Goal: Transaction & Acquisition: Purchase product/service

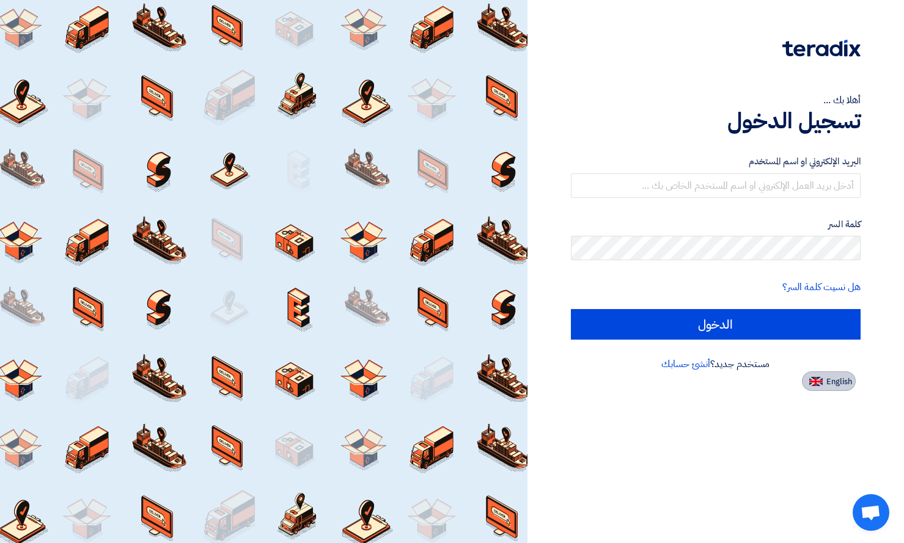
click at [840, 389] on button "English" at bounding box center [829, 382] width 54 height 20
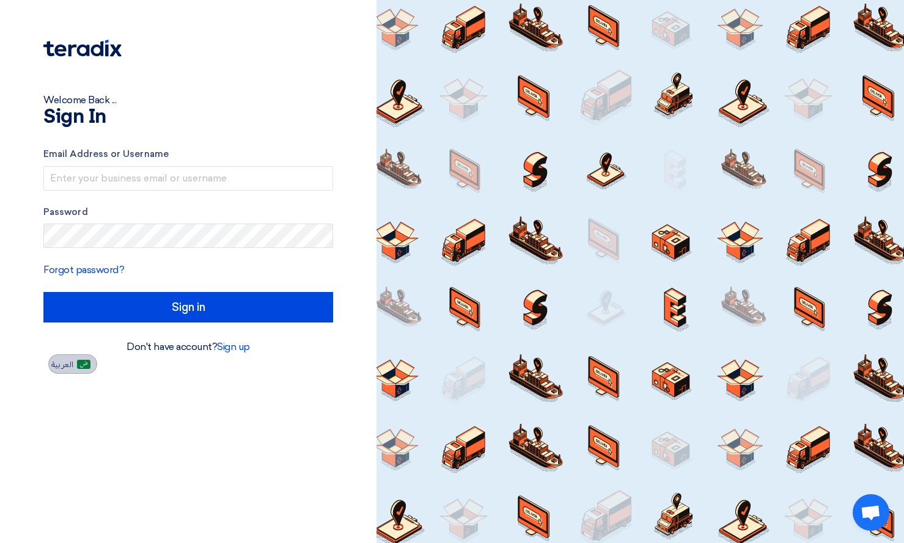
click at [79, 361] on img at bounding box center [83, 364] width 13 height 9
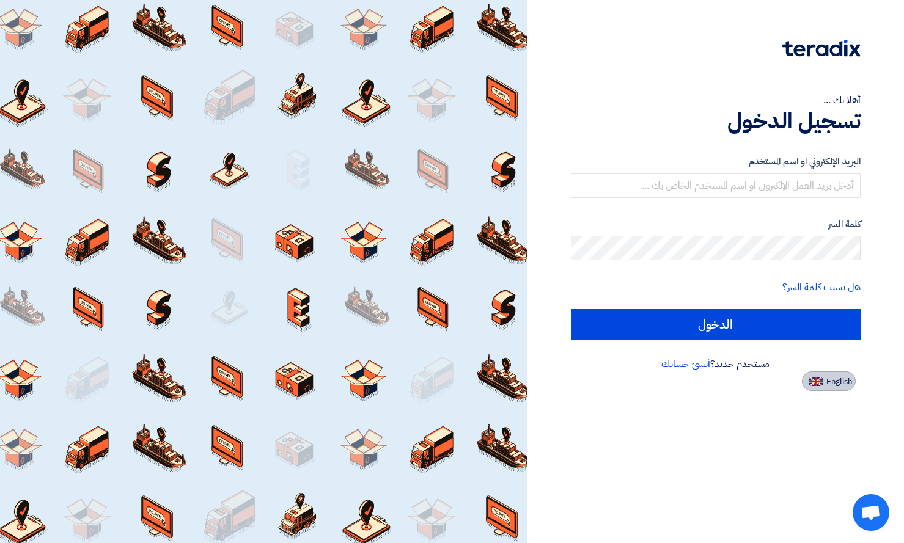
click at [840, 381] on span "English" at bounding box center [839, 382] width 26 height 9
type input "Sign in"
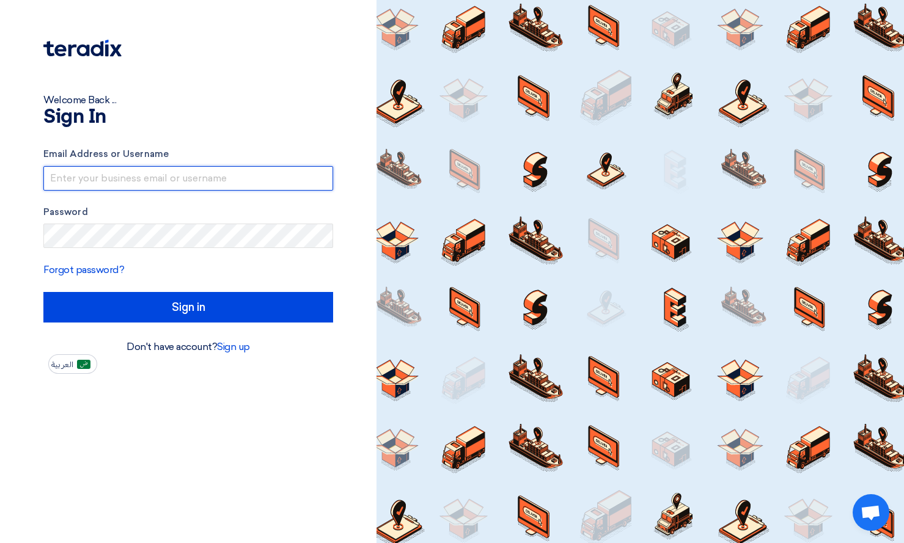
click at [82, 169] on input "text" at bounding box center [188, 178] width 290 height 24
type input "[PERSON_NAME][EMAIL_ADDRESS][DOMAIN_NAME]"
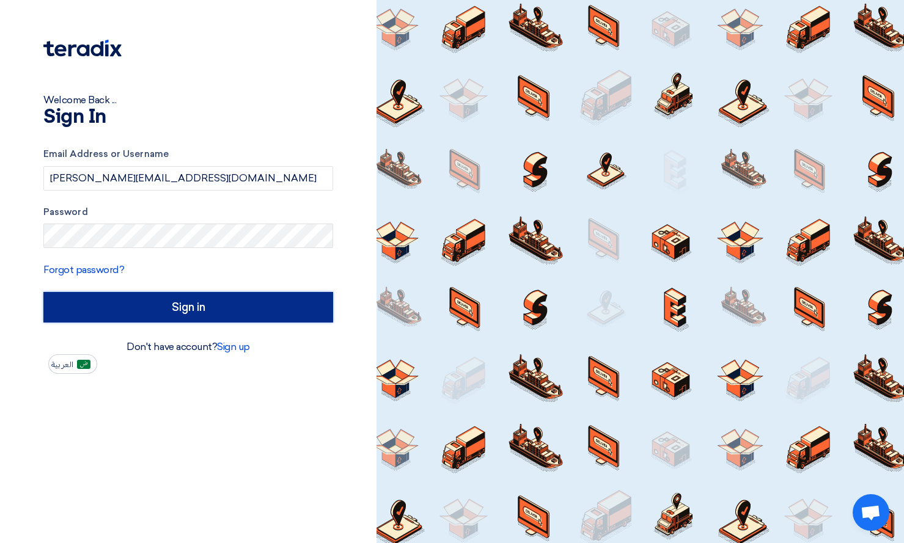
click at [155, 312] on input "Sign in" at bounding box center [188, 307] width 290 height 31
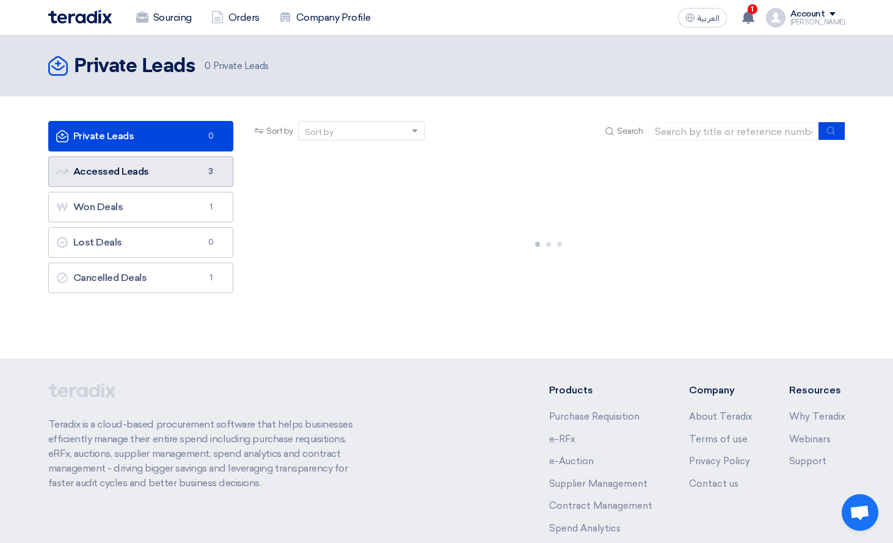
click at [180, 171] on link "Accessed Leads Accessed Leads 3" at bounding box center [141, 171] width 186 height 31
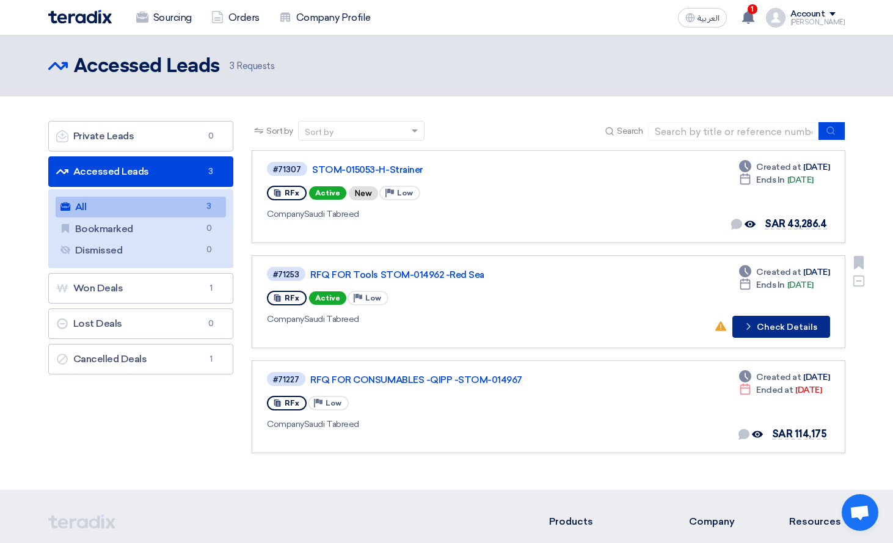
click at [761, 323] on button "Check details Check Details" at bounding box center [782, 327] width 98 height 22
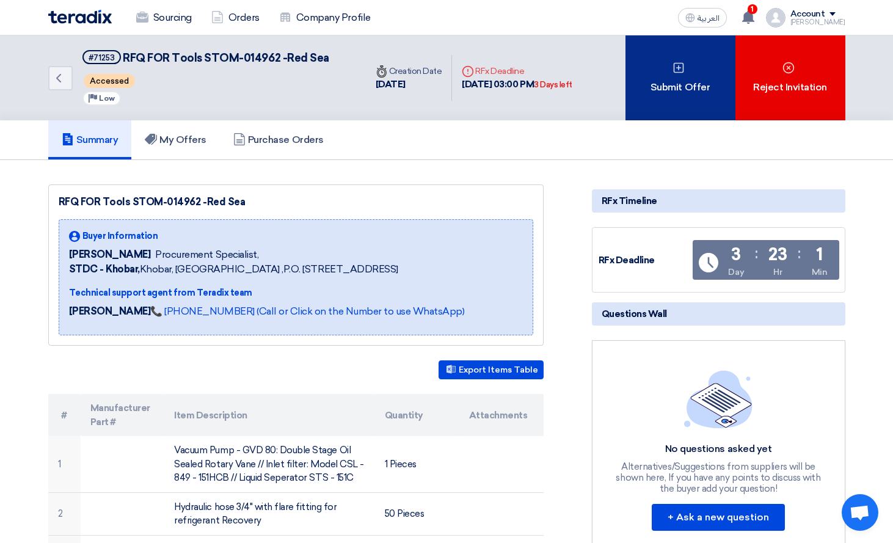
click at [672, 64] on div "Submit Offer" at bounding box center [681, 77] width 110 height 85
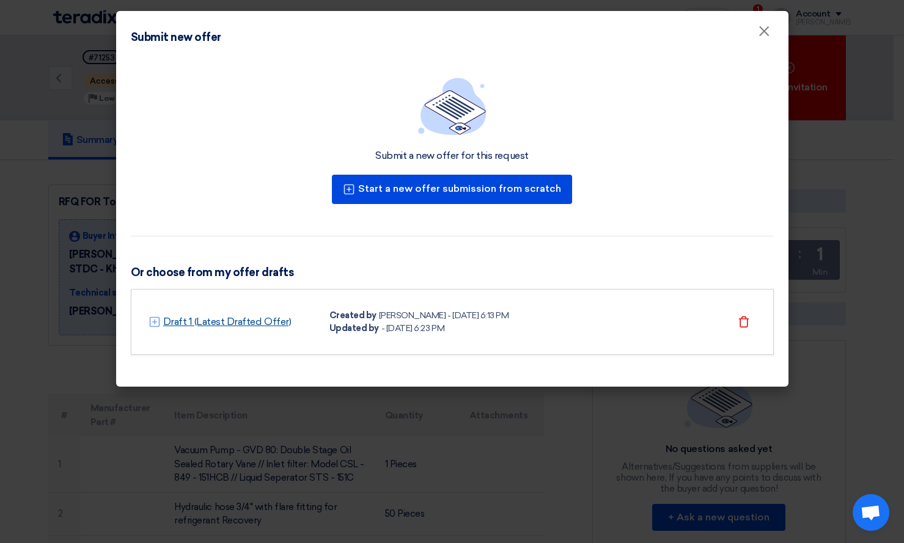
click at [223, 327] on link "Draft 1 (Latest Drafted Offer)" at bounding box center [227, 322] width 128 height 15
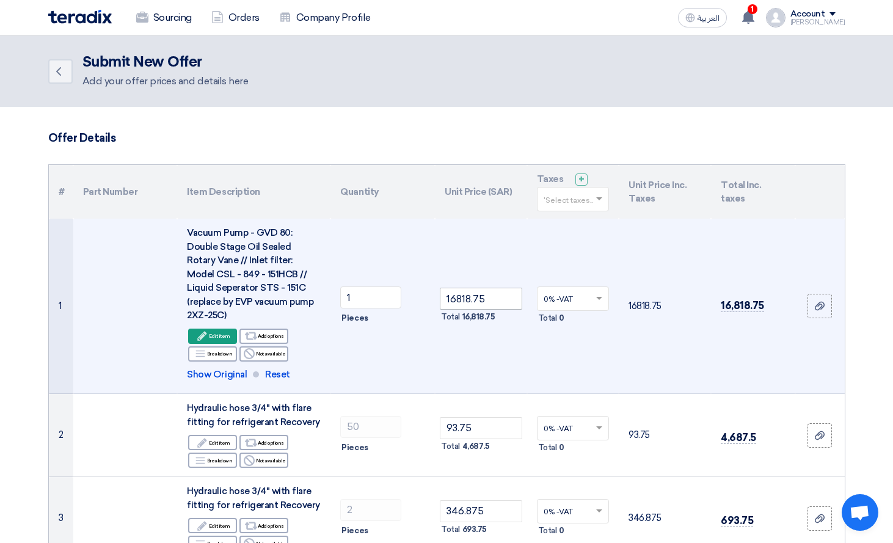
scroll to position [122, 0]
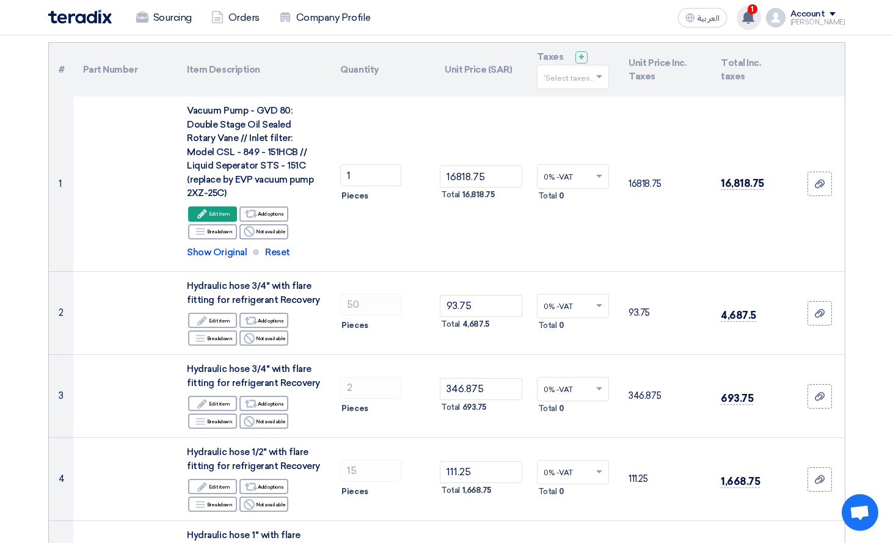
click at [752, 9] on div "1 Your offer for "STOM-015053-H-Strainer" request has been seen by the buyer 2 …" at bounding box center [749, 18] width 24 height 24
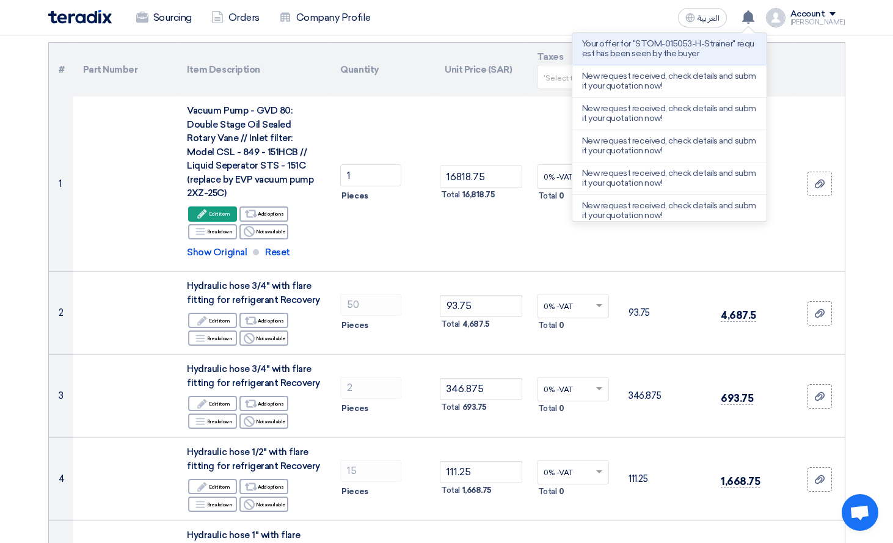
click at [524, 9] on div "Sourcing Orders Company Profile" at bounding box center [287, 17] width 479 height 27
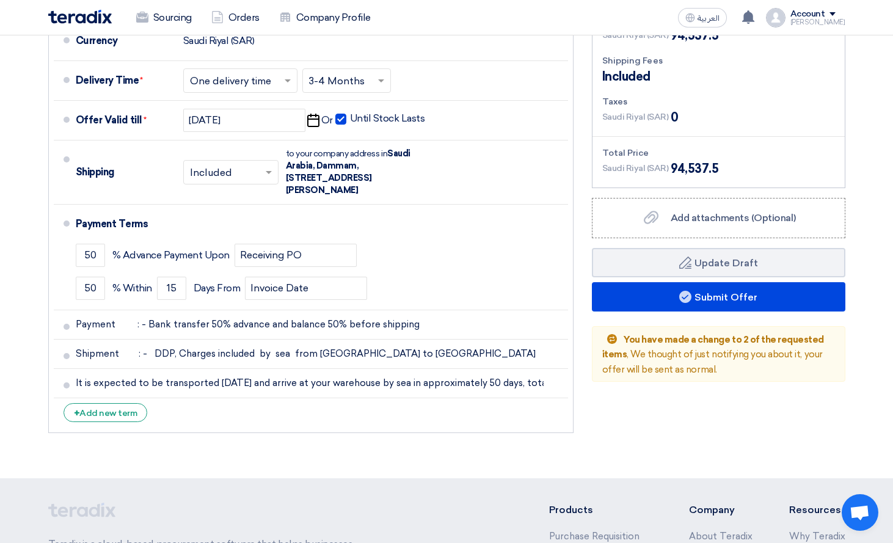
scroll to position [1161, 0]
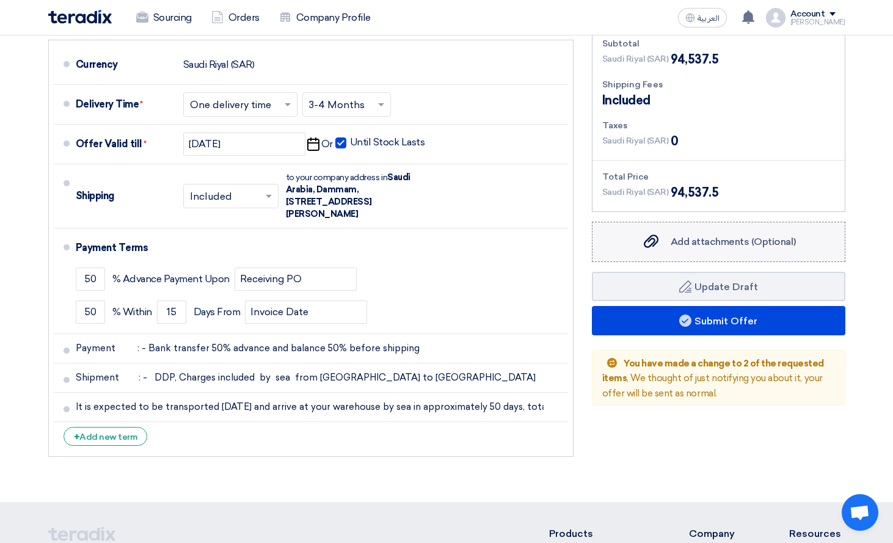
click at [736, 236] on span "Add attachments (Optional)" at bounding box center [733, 242] width 125 height 12
click at [0, 0] on input "Add attachments (Optional) Add attachments (Optional)" at bounding box center [0, 0] width 0 height 0
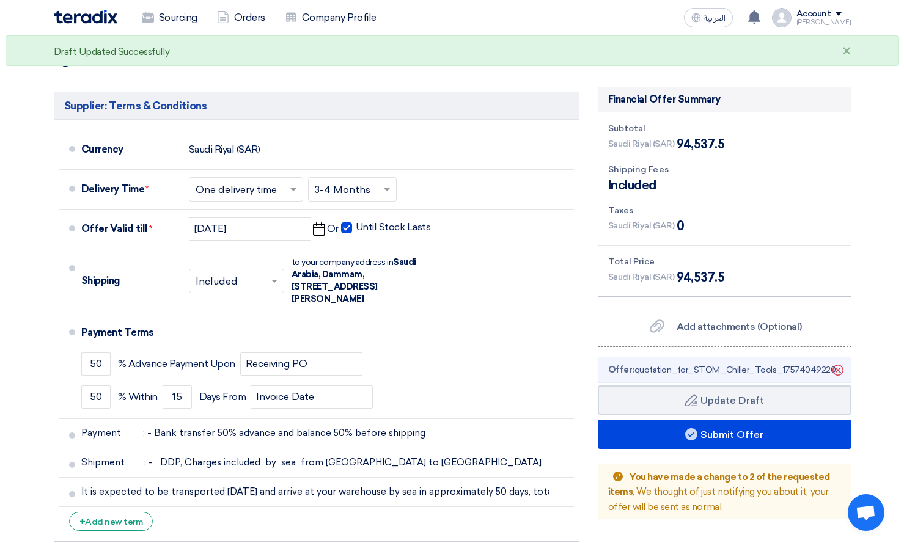
scroll to position [1100, 0]
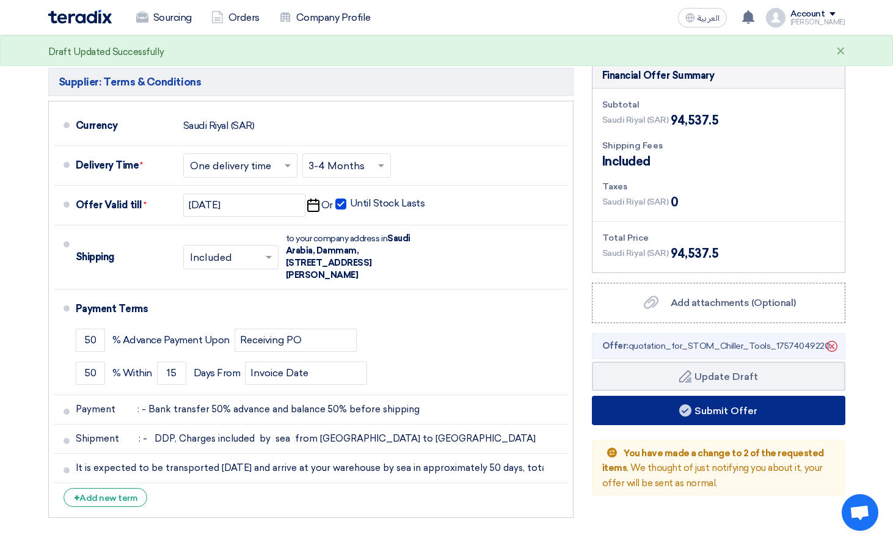
click at [728, 396] on button "Submit Offer" at bounding box center [719, 410] width 254 height 29
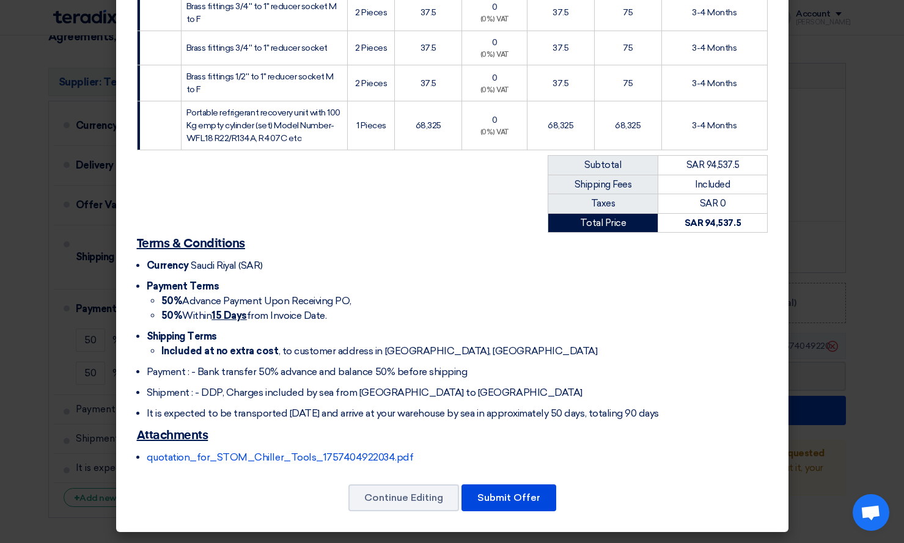
scroll to position [496, 0]
click at [499, 500] on button "Submit Offer" at bounding box center [508, 498] width 95 height 27
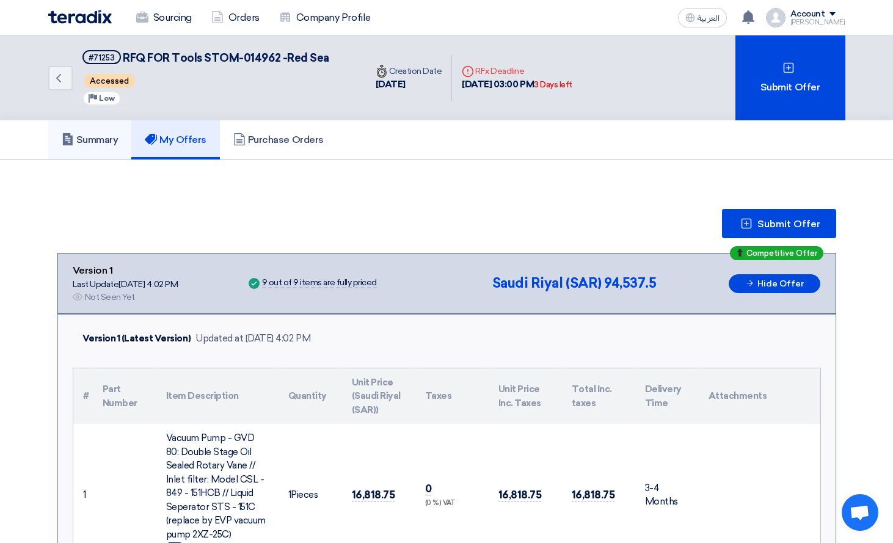
click at [101, 148] on link "Summary" at bounding box center [90, 139] width 84 height 39
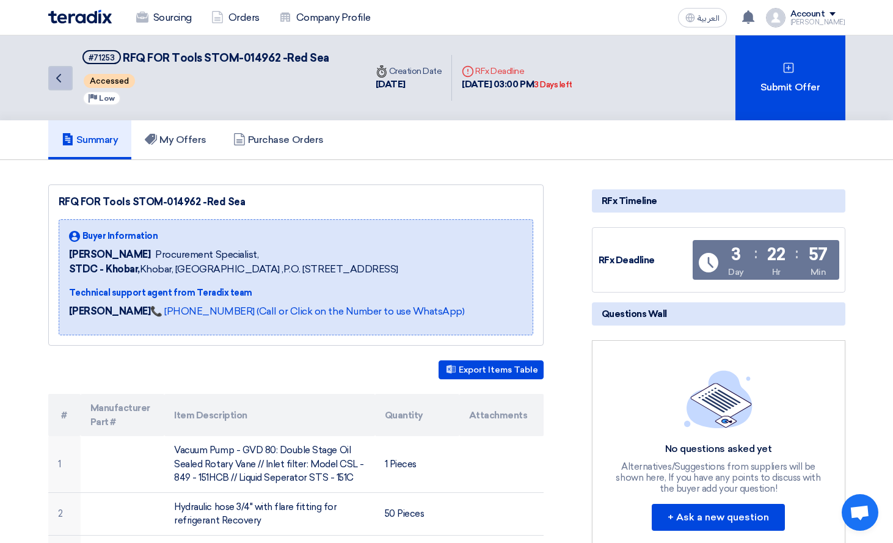
click at [64, 74] on icon "Back" at bounding box center [58, 78] width 15 height 15
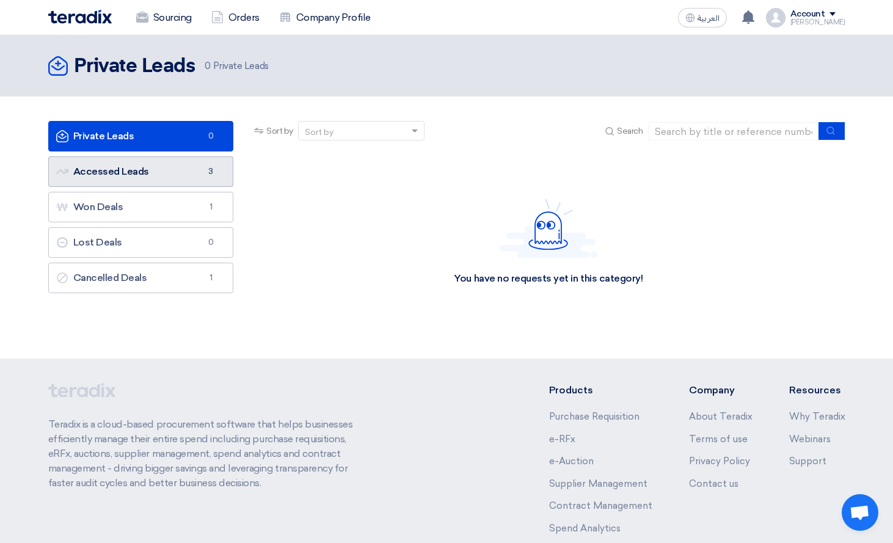
click at [160, 179] on link "Accessed Leads Accessed Leads 3" at bounding box center [141, 171] width 186 height 31
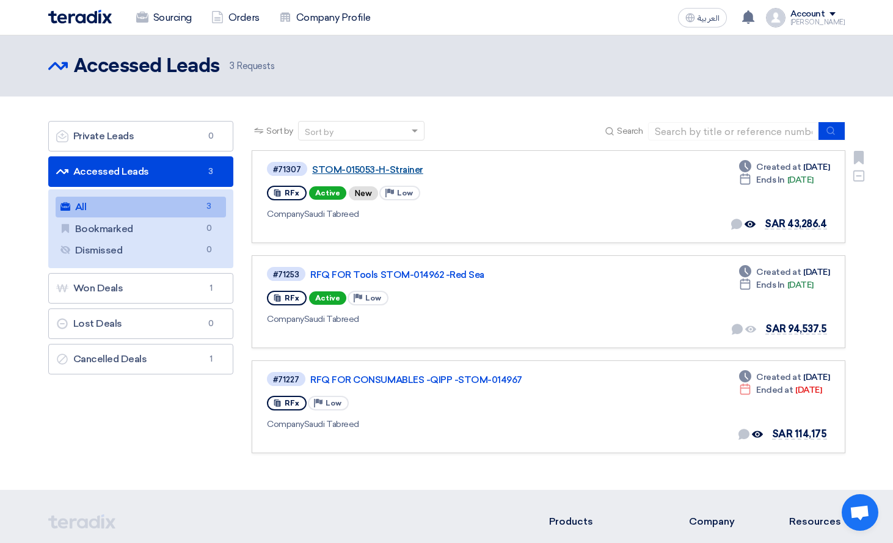
click at [383, 170] on link "STOM-015053-H-Strainer" at bounding box center [465, 169] width 306 height 11
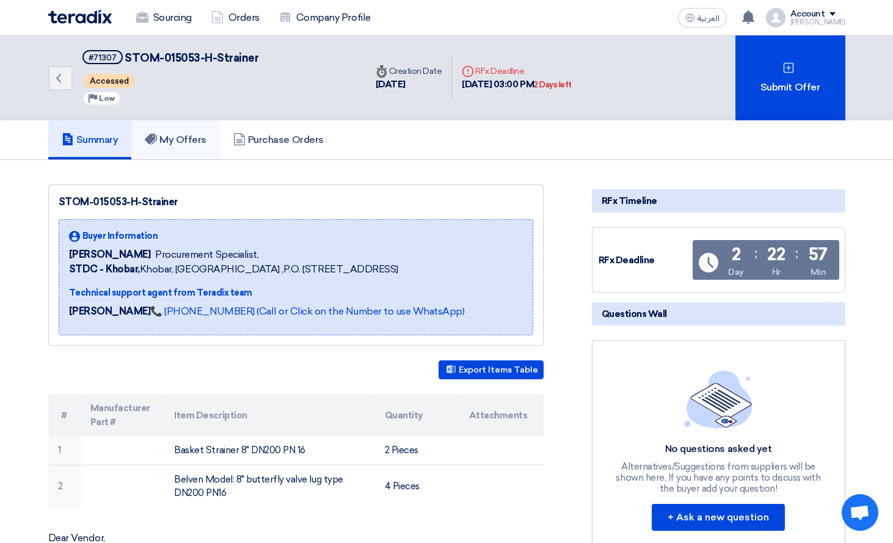
click at [176, 142] on h5 "My Offers" at bounding box center [176, 140] width 62 height 12
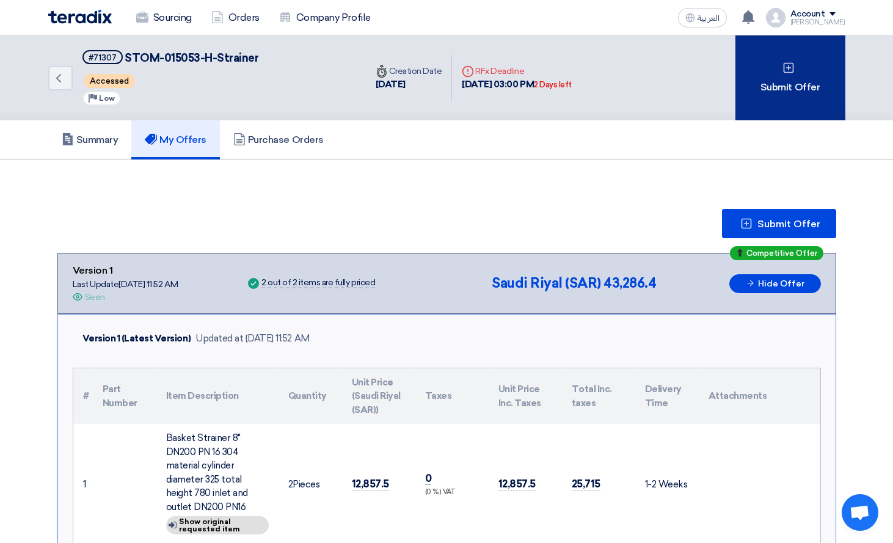
click at [765, 83] on div "Submit Offer" at bounding box center [791, 77] width 110 height 85
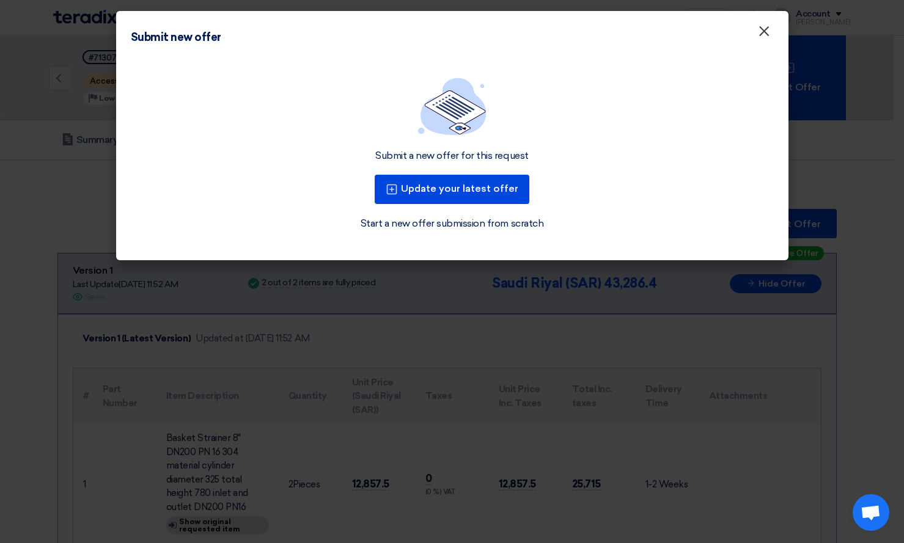
click at [771, 32] on button "×" at bounding box center [764, 32] width 32 height 24
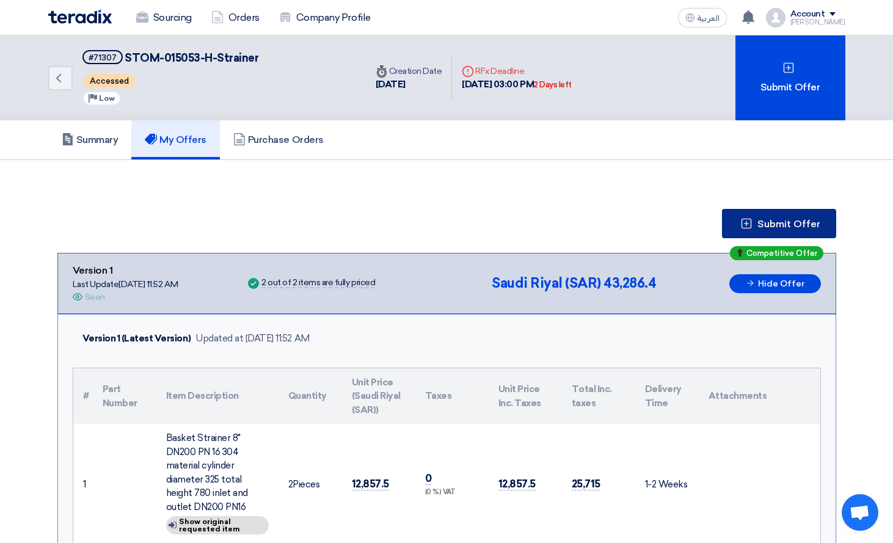
click at [771, 216] on button "Submit Offer" at bounding box center [779, 223] width 114 height 29
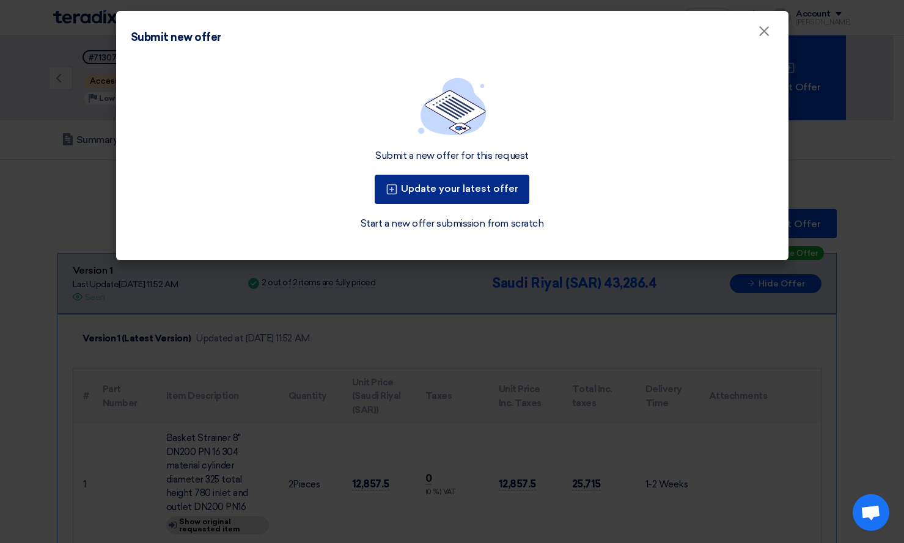
click at [444, 197] on button "Update your latest offer" at bounding box center [452, 189] width 155 height 29
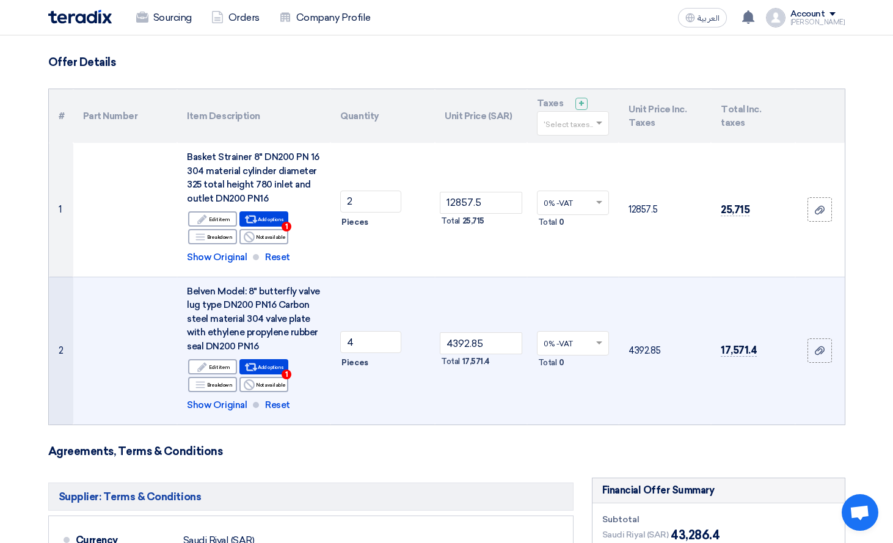
scroll to position [61, 0]
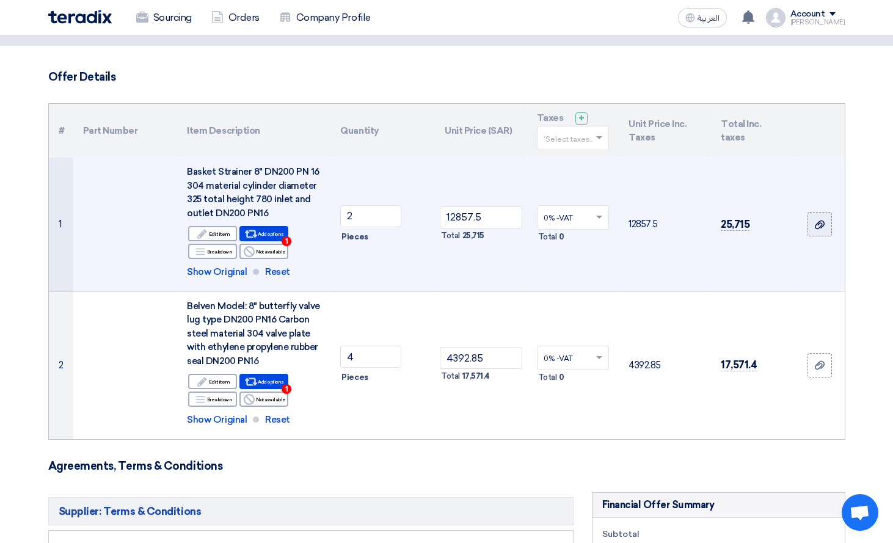
click at [816, 226] on use at bounding box center [820, 224] width 10 height 9
click at [0, 0] on input "file" at bounding box center [0, 0] width 0 height 0
click at [819, 229] on use at bounding box center [820, 224] width 10 height 9
click at [0, 0] on input "file" at bounding box center [0, 0] width 0 height 0
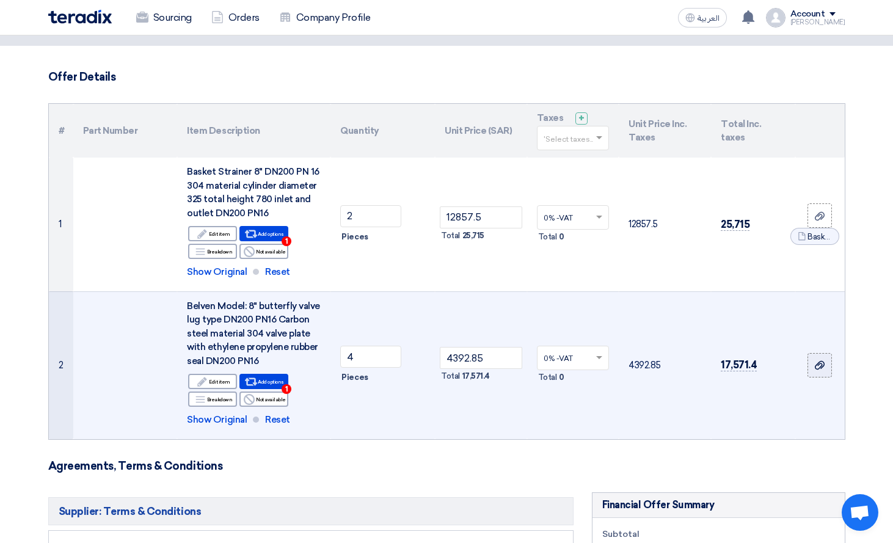
click at [824, 370] on icon at bounding box center [820, 366] width 10 height 10
click at [0, 0] on input "file" at bounding box center [0, 0] width 0 height 0
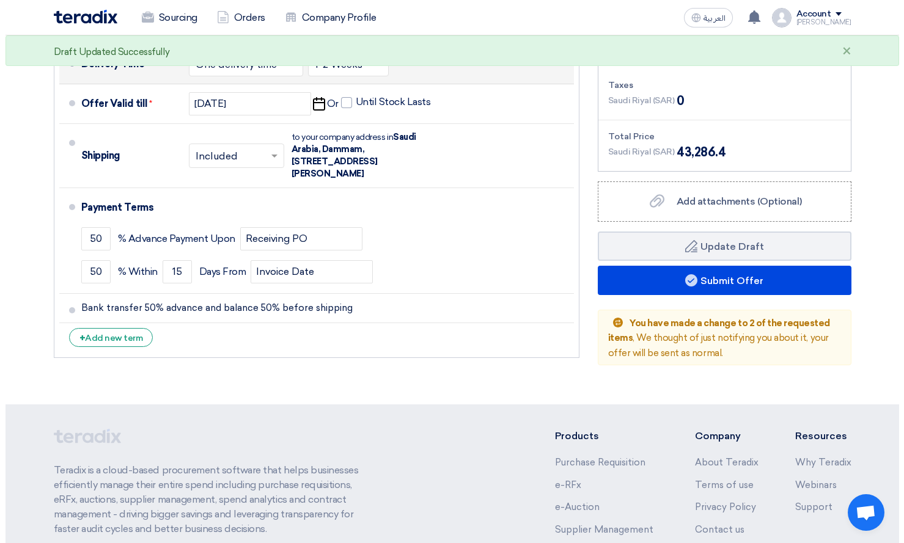
scroll to position [611, 0]
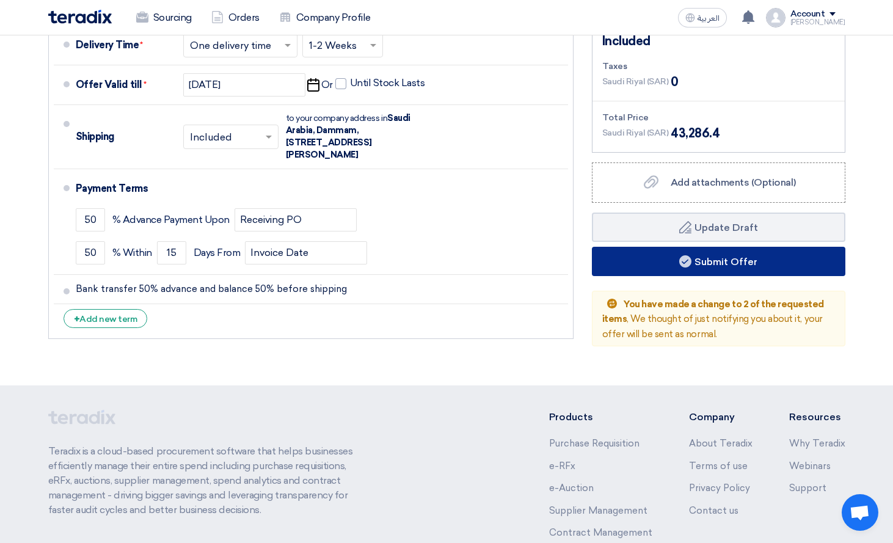
click at [732, 267] on button "Submit Offer" at bounding box center [719, 261] width 254 height 29
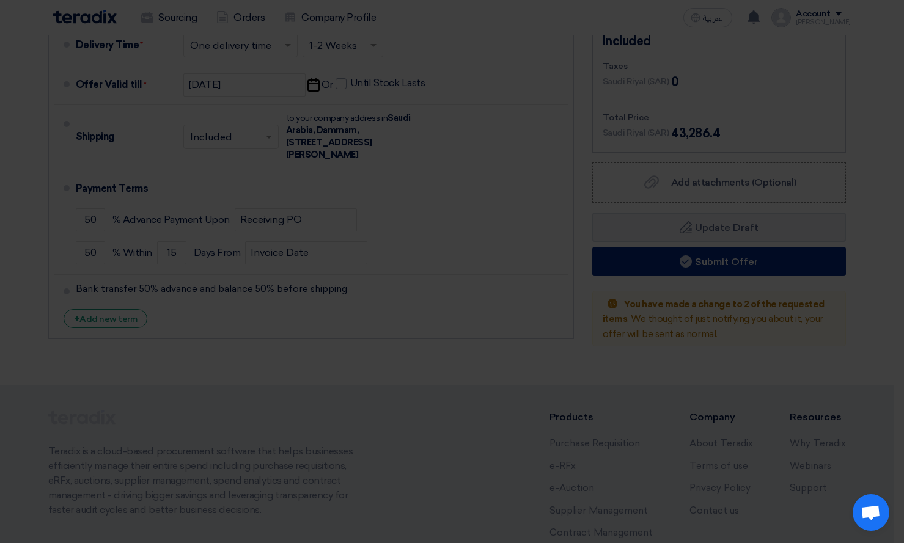
click at [732, 267] on table "Part Number Item Description Quantity Unit Price Taxes Unit Price Inc. Taxes To…" at bounding box center [452, 266] width 631 height 147
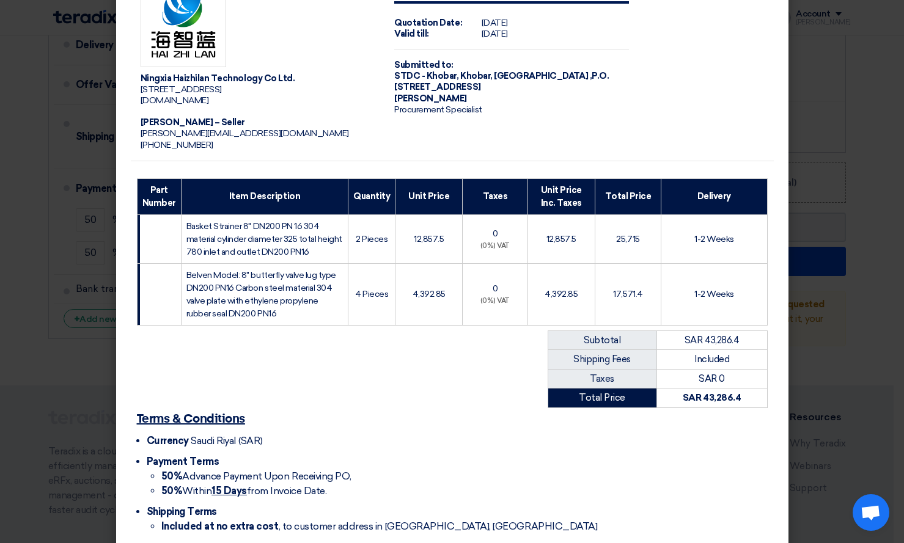
scroll to position [146, 0]
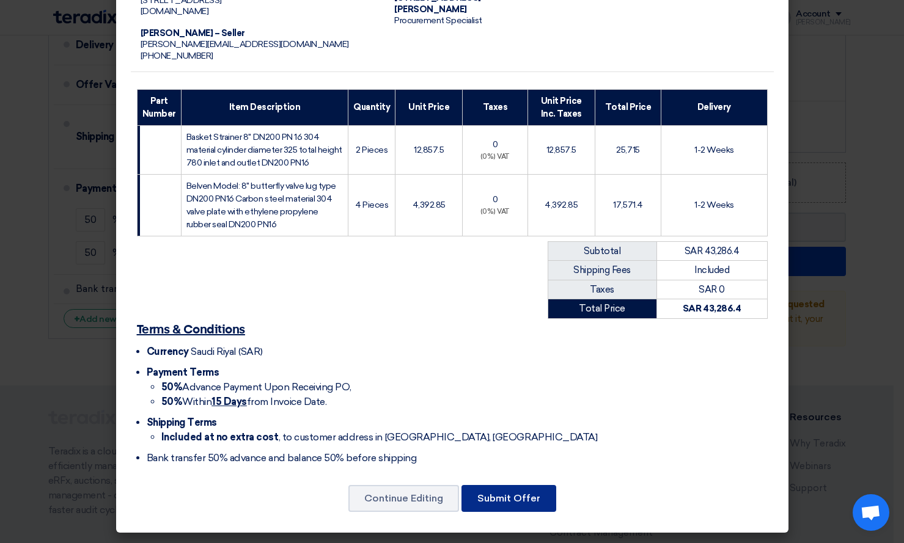
click at [503, 501] on button "Submit Offer" at bounding box center [508, 498] width 95 height 27
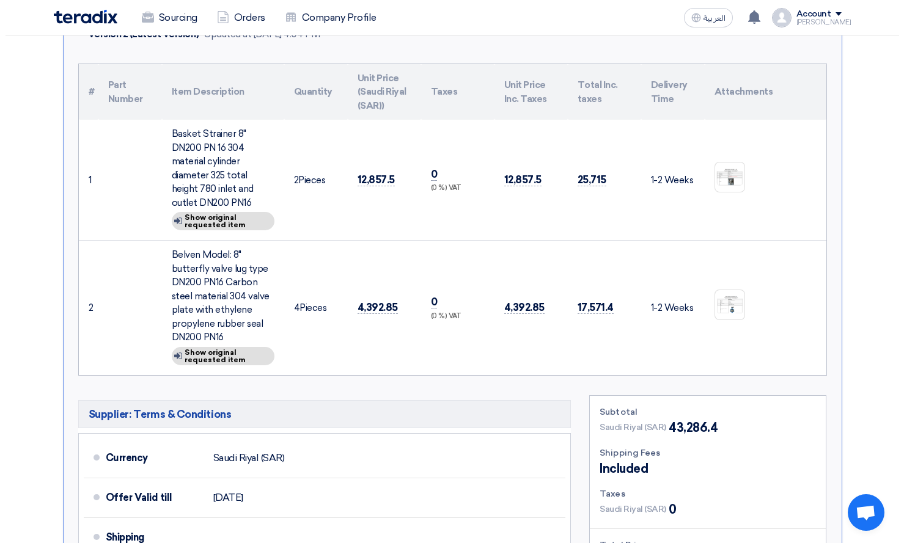
scroll to position [306, 0]
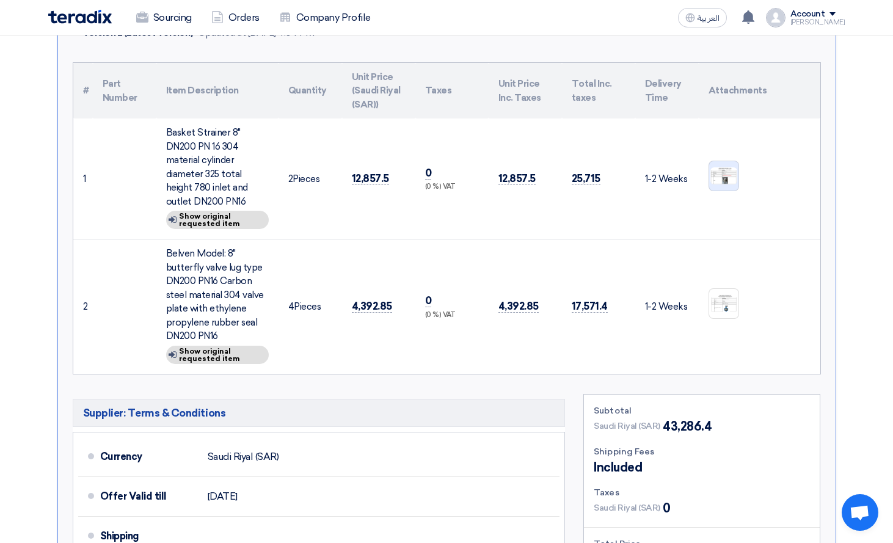
click at [720, 170] on img at bounding box center [724, 176] width 29 height 20
